Goal: Task Accomplishment & Management: Use online tool/utility

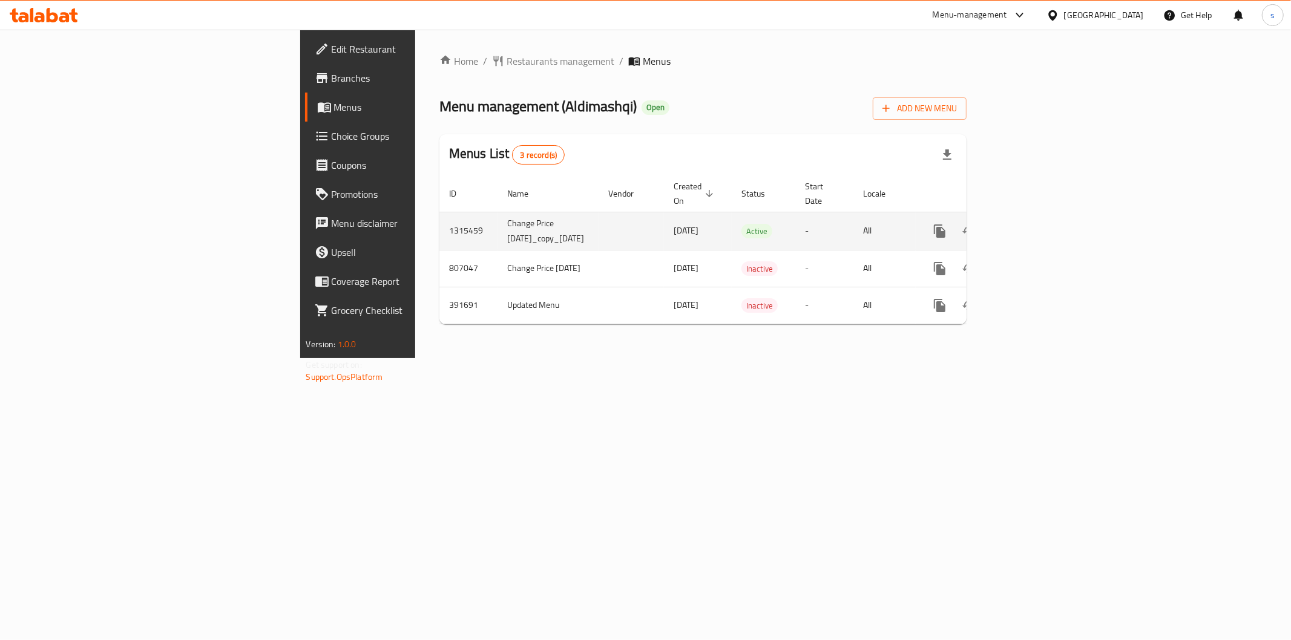
click at [1041, 217] on link "enhanced table" at bounding box center [1026, 231] width 29 height 29
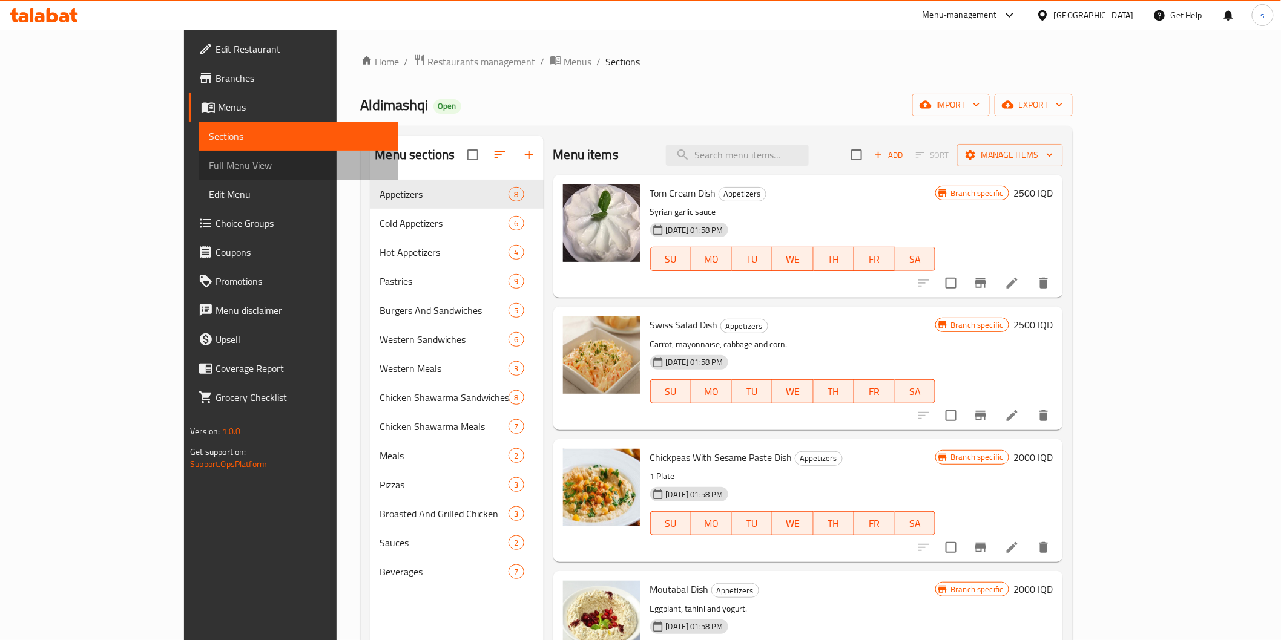
click at [209, 168] on span "Full Menu View" at bounding box center [298, 165] width 179 height 15
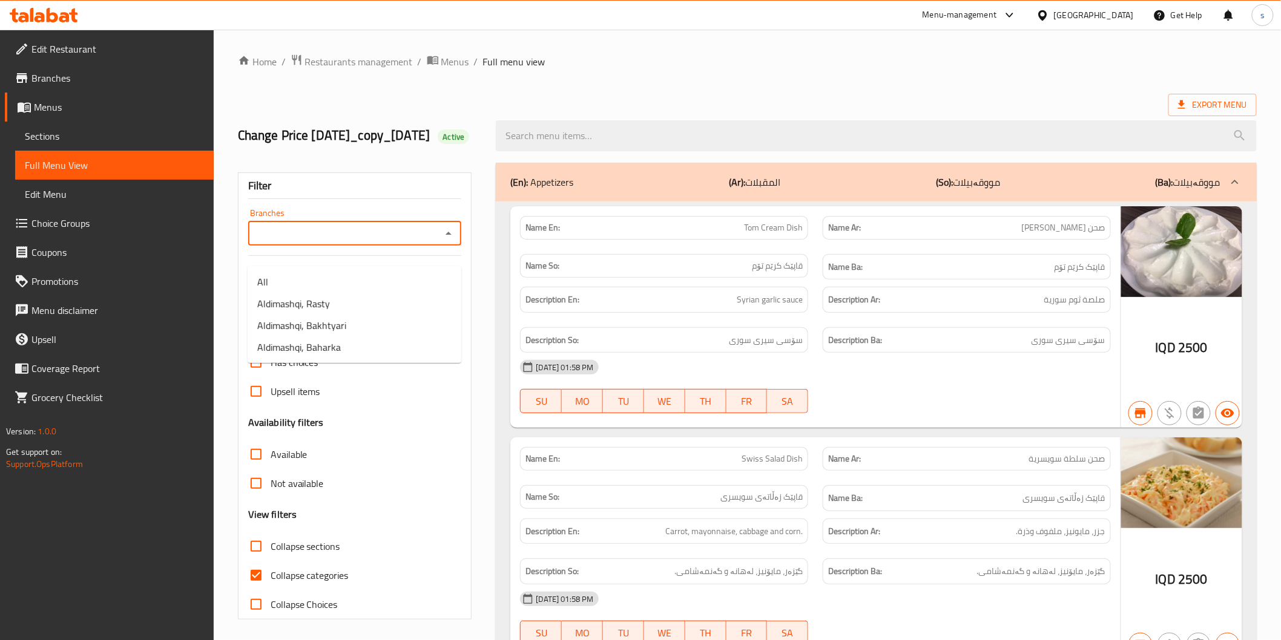
click at [412, 242] on input "Branches" at bounding box center [345, 233] width 186 height 17
click at [370, 347] on li "Aldimashqi, Baharka" at bounding box center [355, 347] width 214 height 22
type input "Aldimashqi, Baharka"
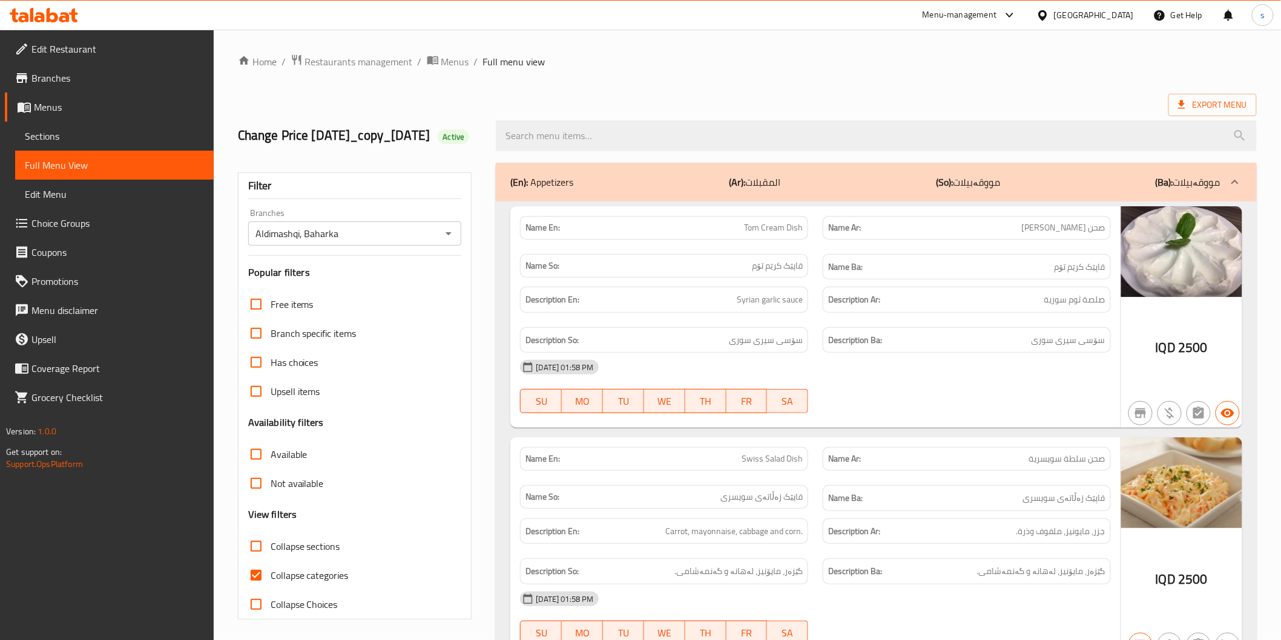
click at [323, 583] on span "Collapse categories" at bounding box center [310, 575] width 78 height 15
click at [271, 590] on input "Collapse categories" at bounding box center [255, 575] width 29 height 29
checkbox input "false"
drag, startPoint x: 891, startPoint y: 275, endPoint x: 1038, endPoint y: 284, distance: 147.3
click at [891, 275] on div "Name Ba: قاپێک کرێم تۆم" at bounding box center [966, 267] width 288 height 26
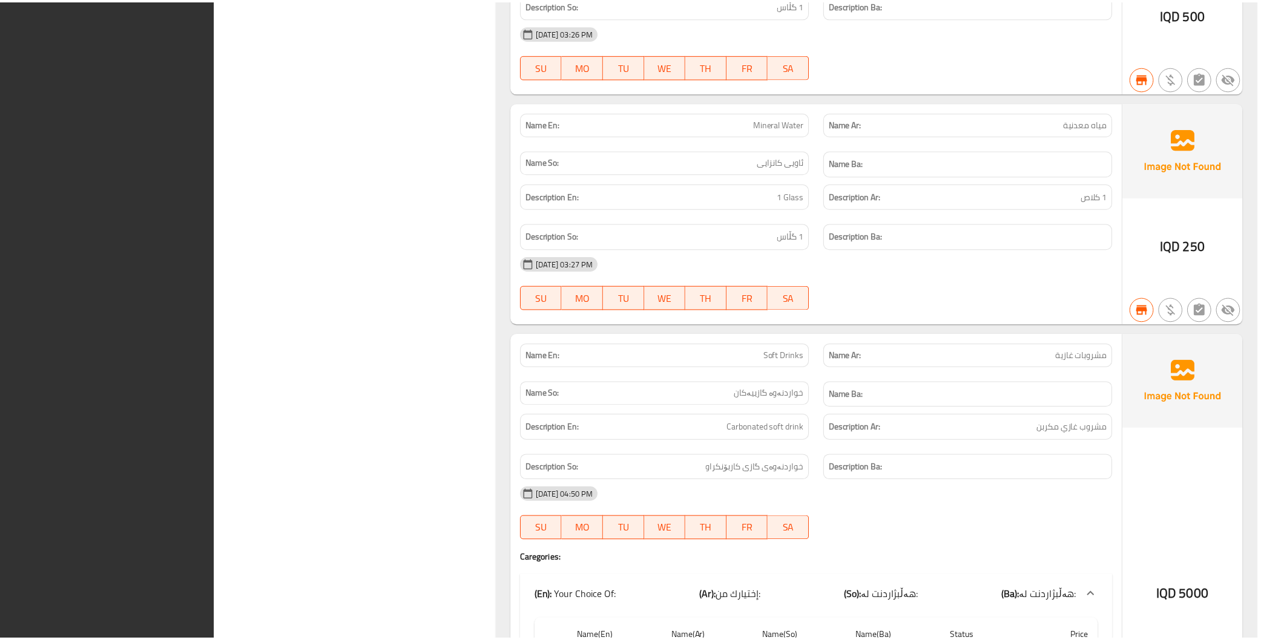
scroll to position [18286, 0]
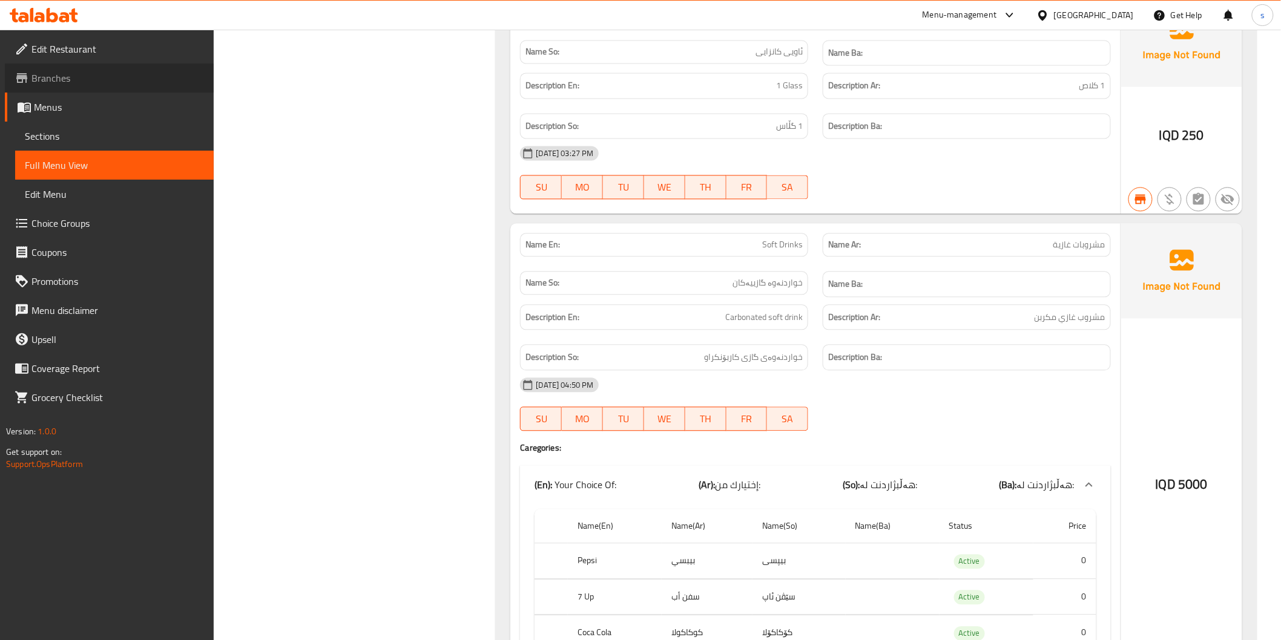
click at [120, 79] on span "Branches" at bounding box center [117, 78] width 172 height 15
